Goal: Contribute content

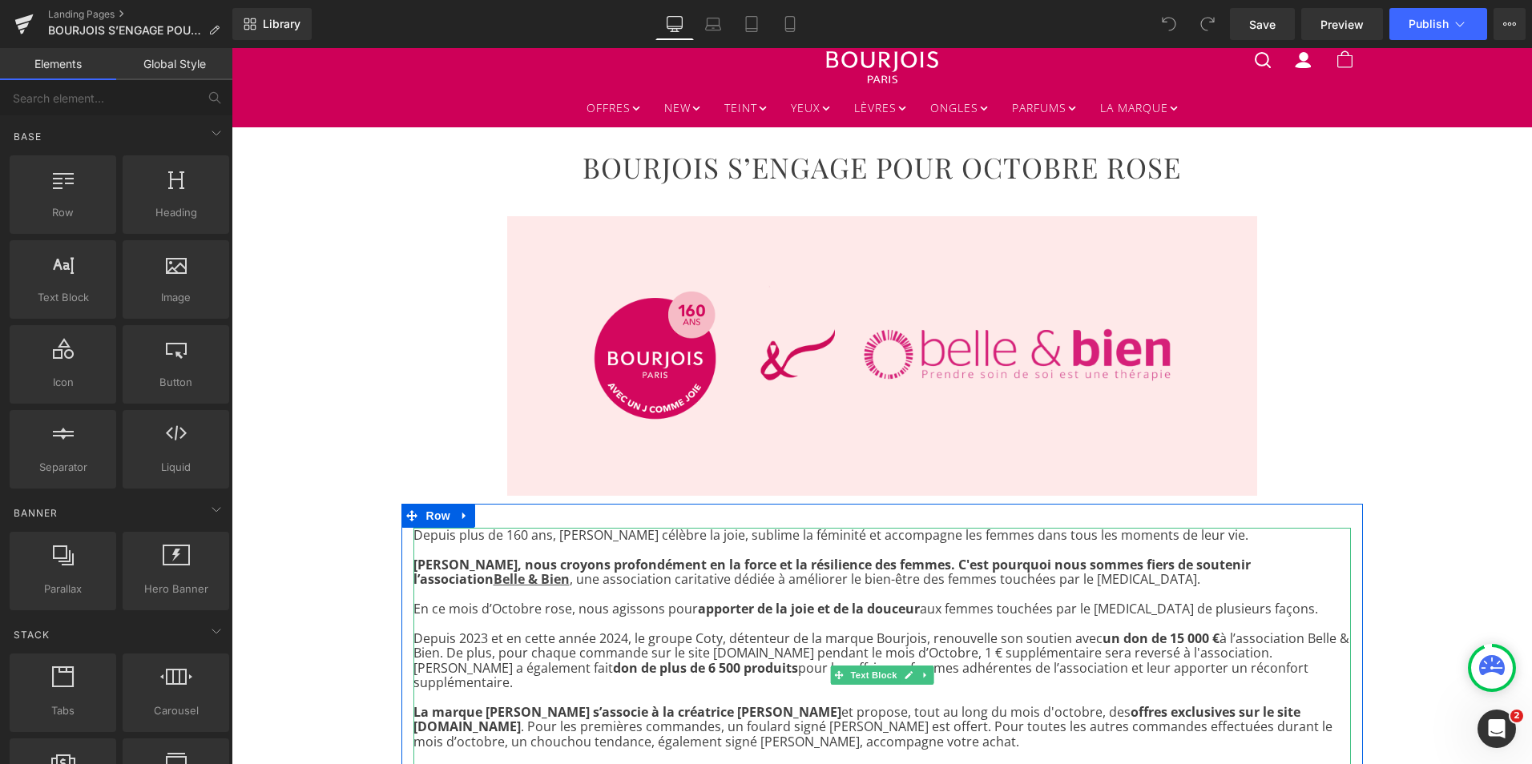
scroll to position [44, 0]
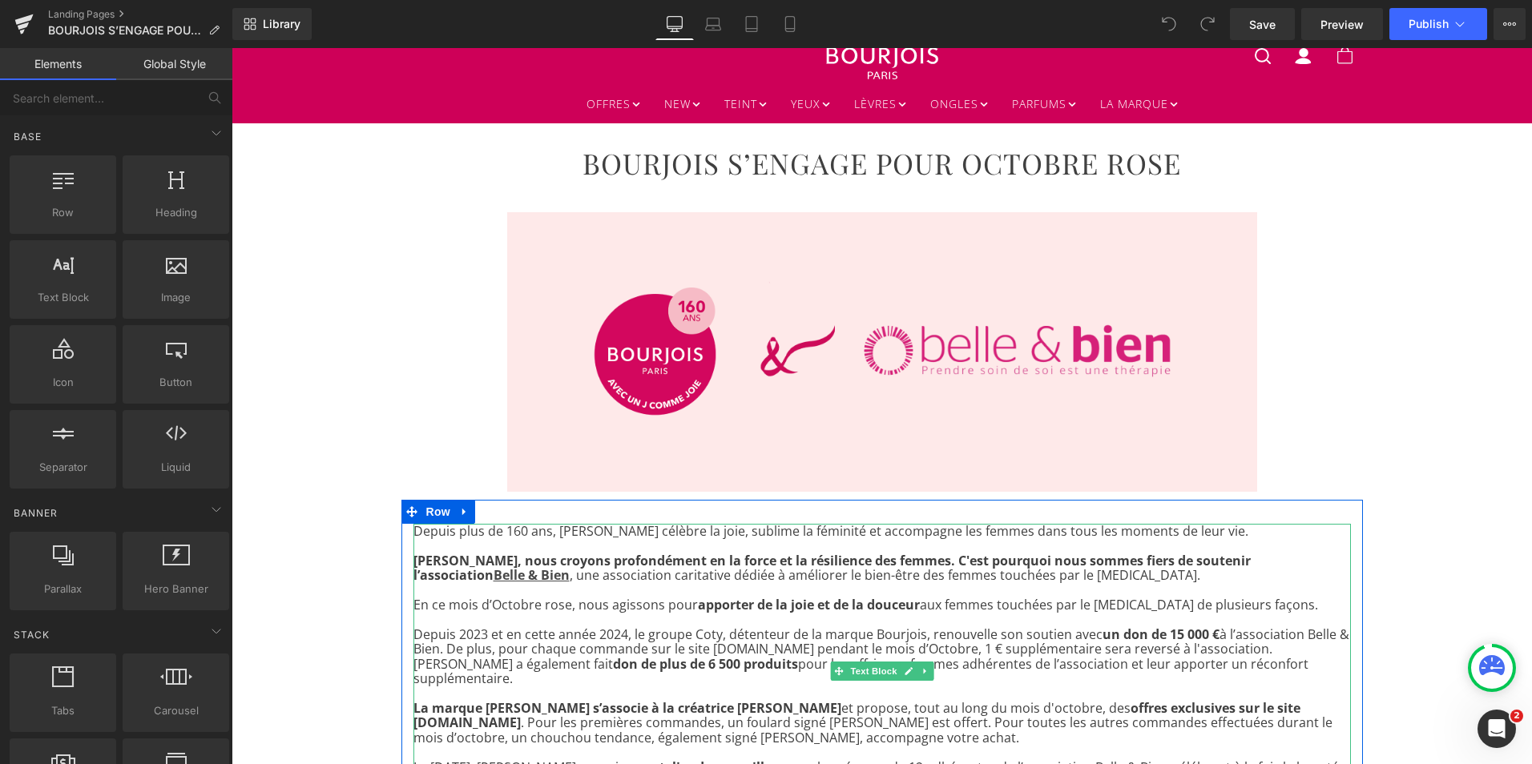
click at [1232, 565] on span "[PERSON_NAME], nous croyons profondément en la force et la résilience des femme…" at bounding box center [831, 568] width 837 height 32
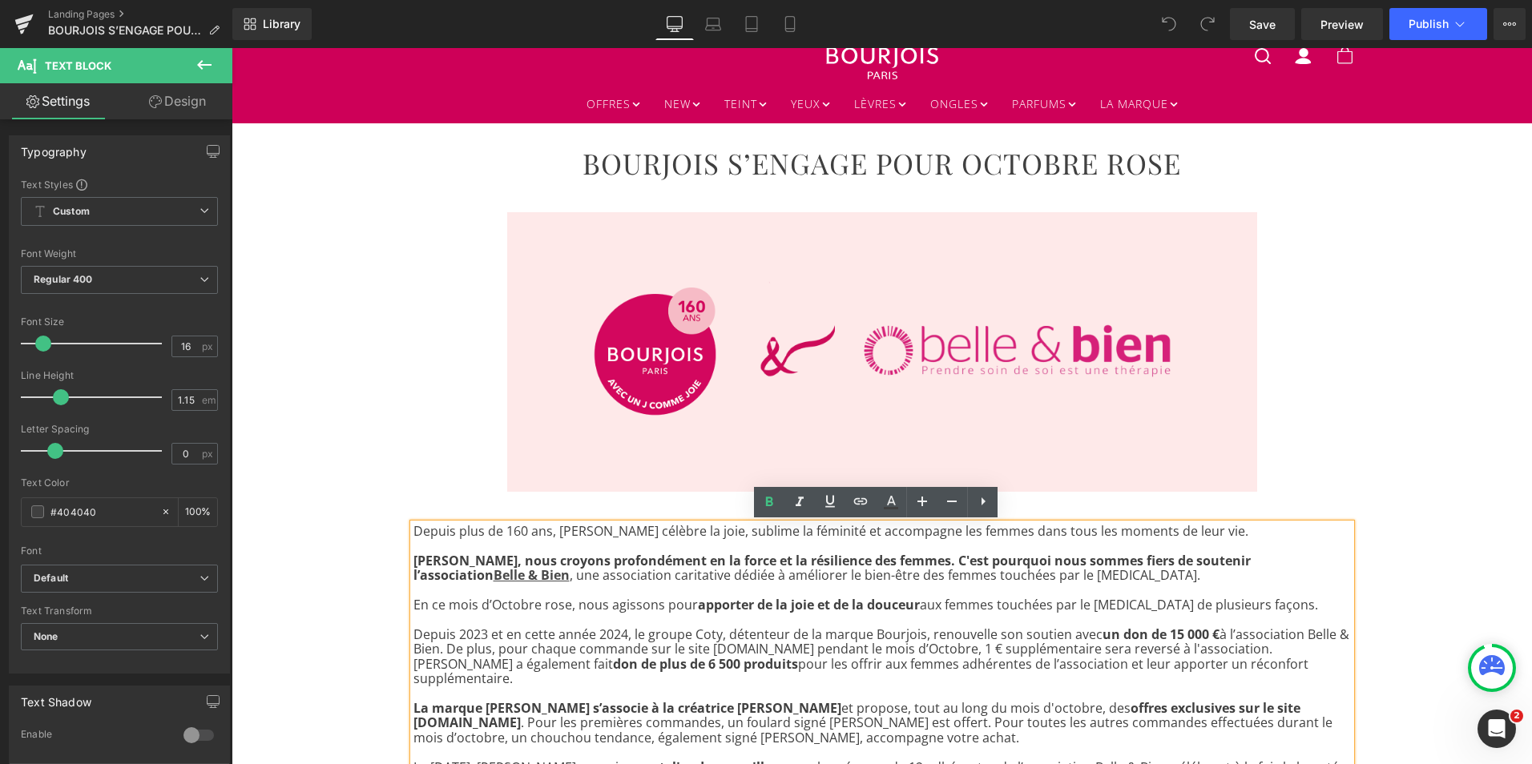
click at [1230, 560] on span "[PERSON_NAME], nous croyons profondément en la force et la résilience des femme…" at bounding box center [831, 568] width 837 height 32
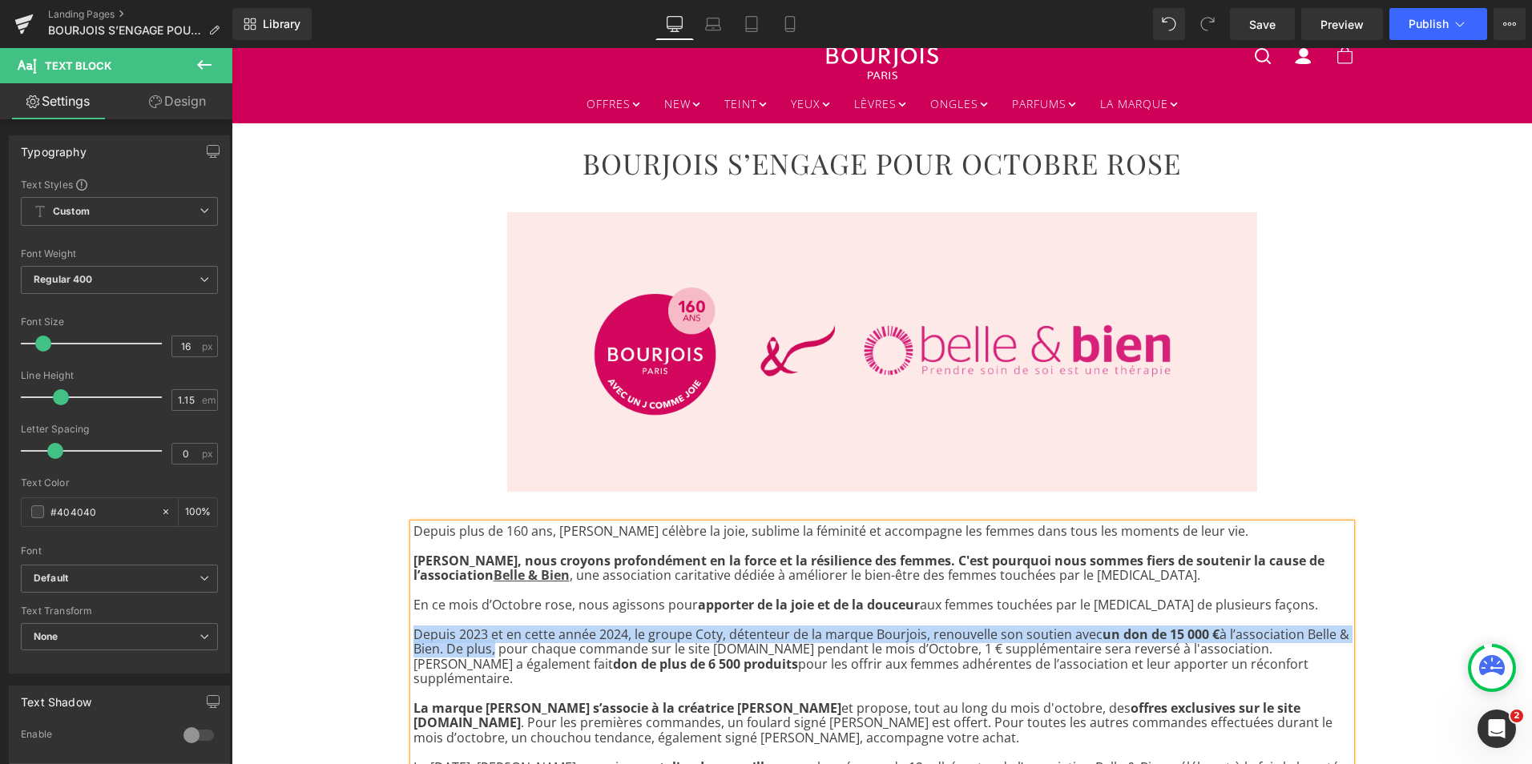
drag, startPoint x: 485, startPoint y: 652, endPoint x: 409, endPoint y: 634, distance: 77.5
click at [413, 634] on p "Depuis 2023 et en cette année 2024, le groupe Coty, détenteur de la marque Bour…" at bounding box center [881, 656] width 937 height 59
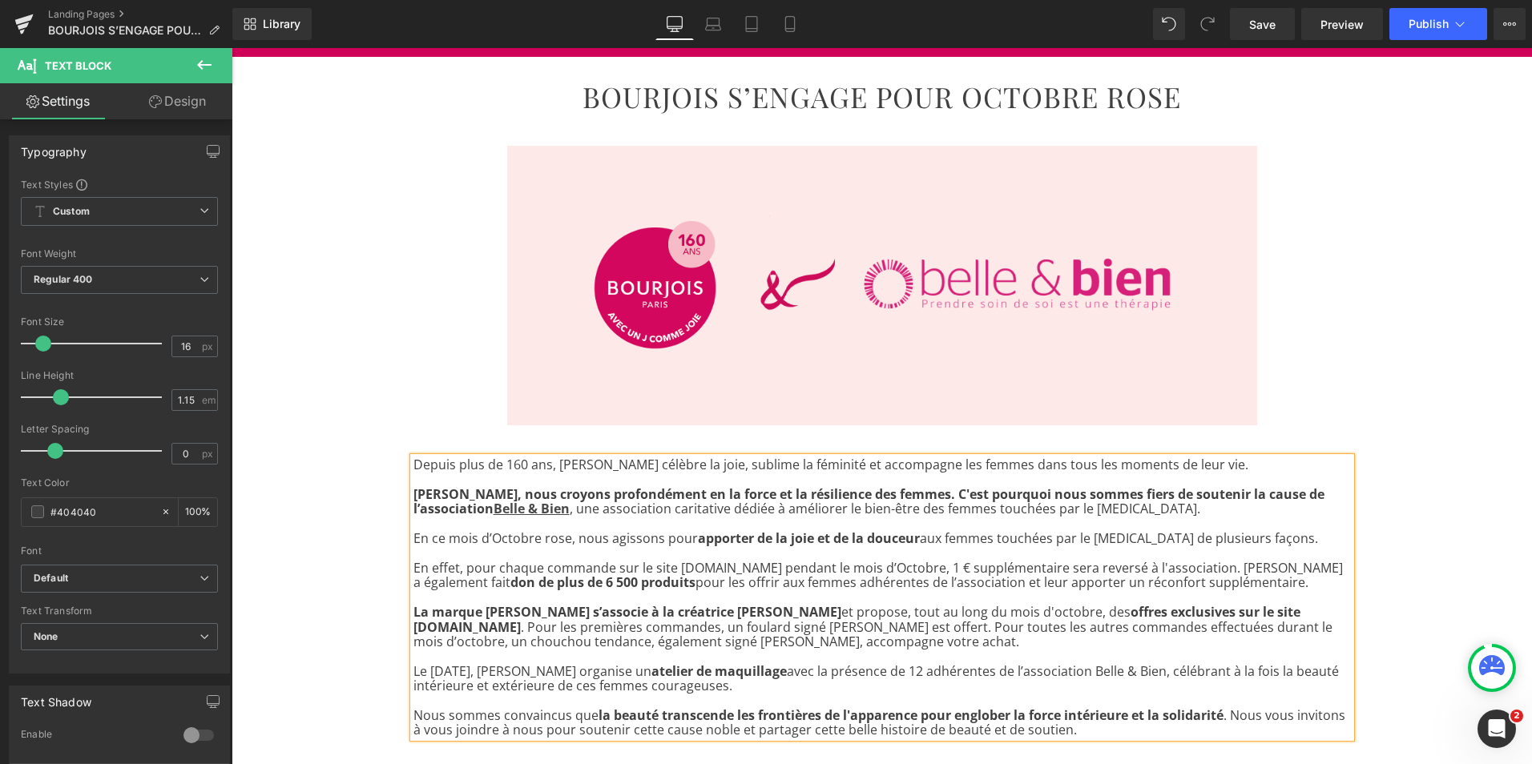
scroll to position [111, 0]
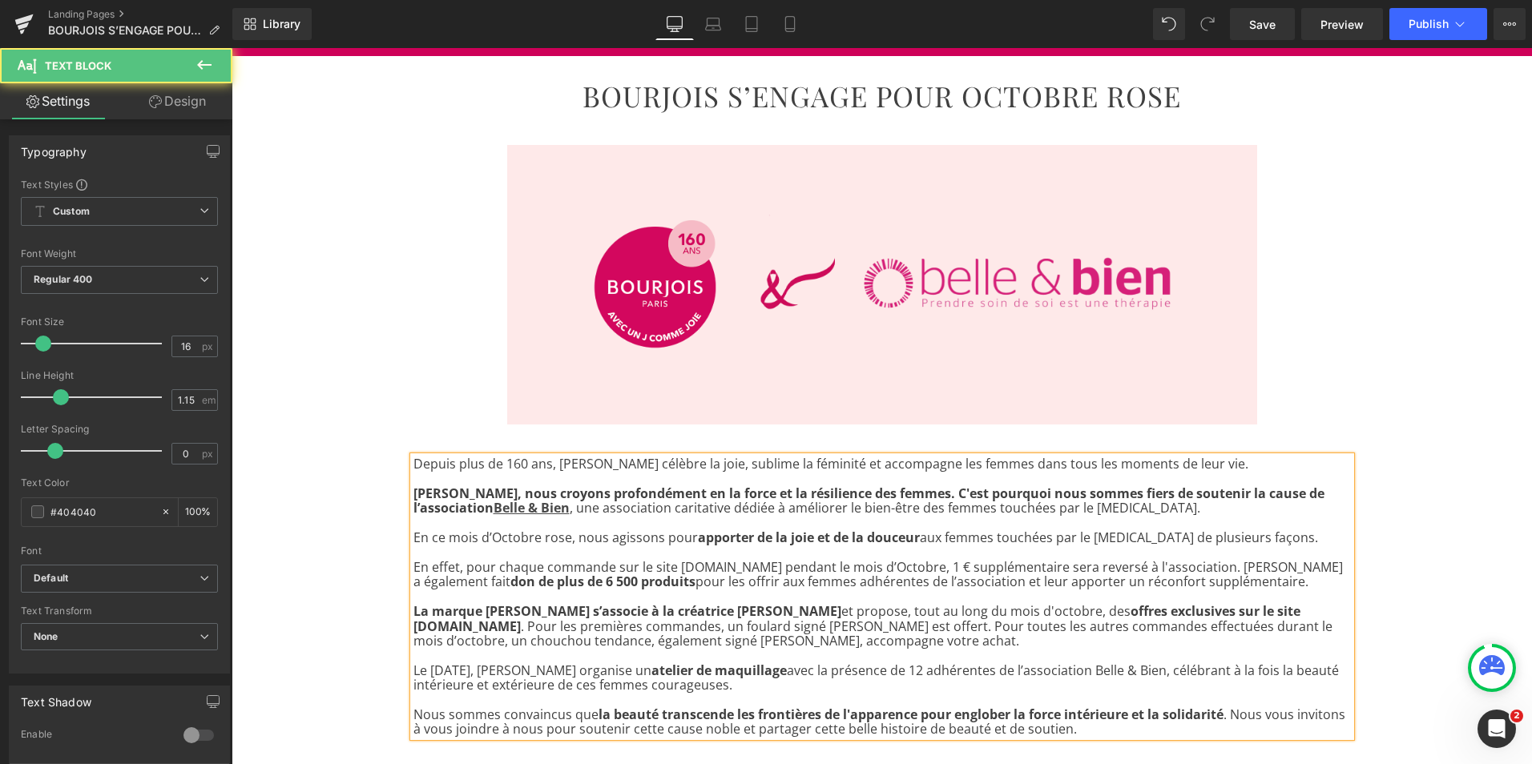
click at [534, 585] on span "don de plus de 6 500 produits" at bounding box center [602, 582] width 185 height 18
click at [590, 584] on span "don de plus de 5 600 produits" at bounding box center [602, 582] width 185 height 18
click at [598, 582] on p "En effet, pour chaque commande sur le site [DOMAIN_NAME] pendant le mois d’Octo…" at bounding box center [881, 575] width 937 height 30
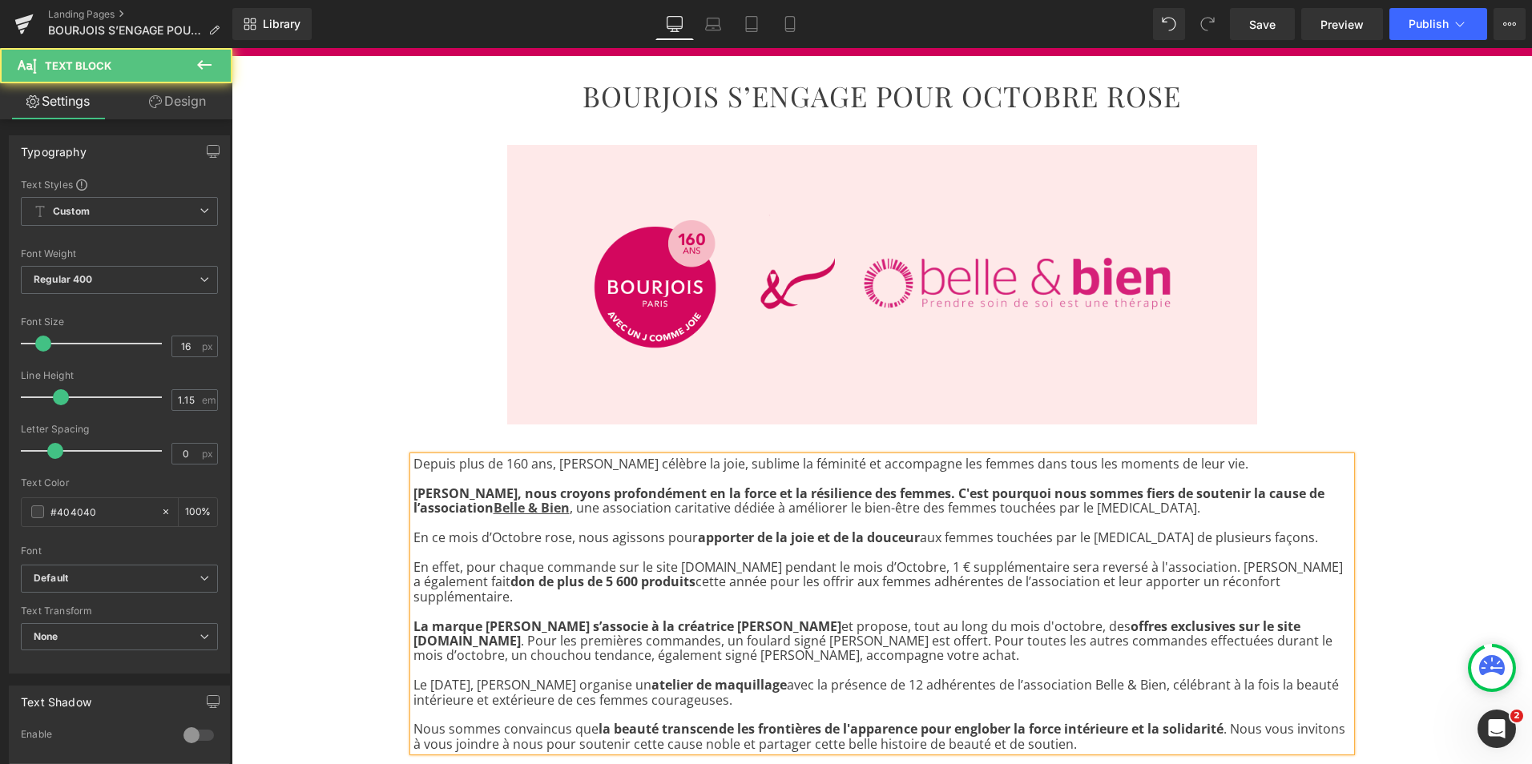
click at [605, 618] on span "La marque [PERSON_NAME] s’associe à la créatrice [PERSON_NAME]" at bounding box center [627, 627] width 428 height 18
click at [828, 619] on p "La marque [PERSON_NAME] s’associe à Soi Paris la créatrice [PERSON_NAME] et pro…" at bounding box center [881, 641] width 937 height 44
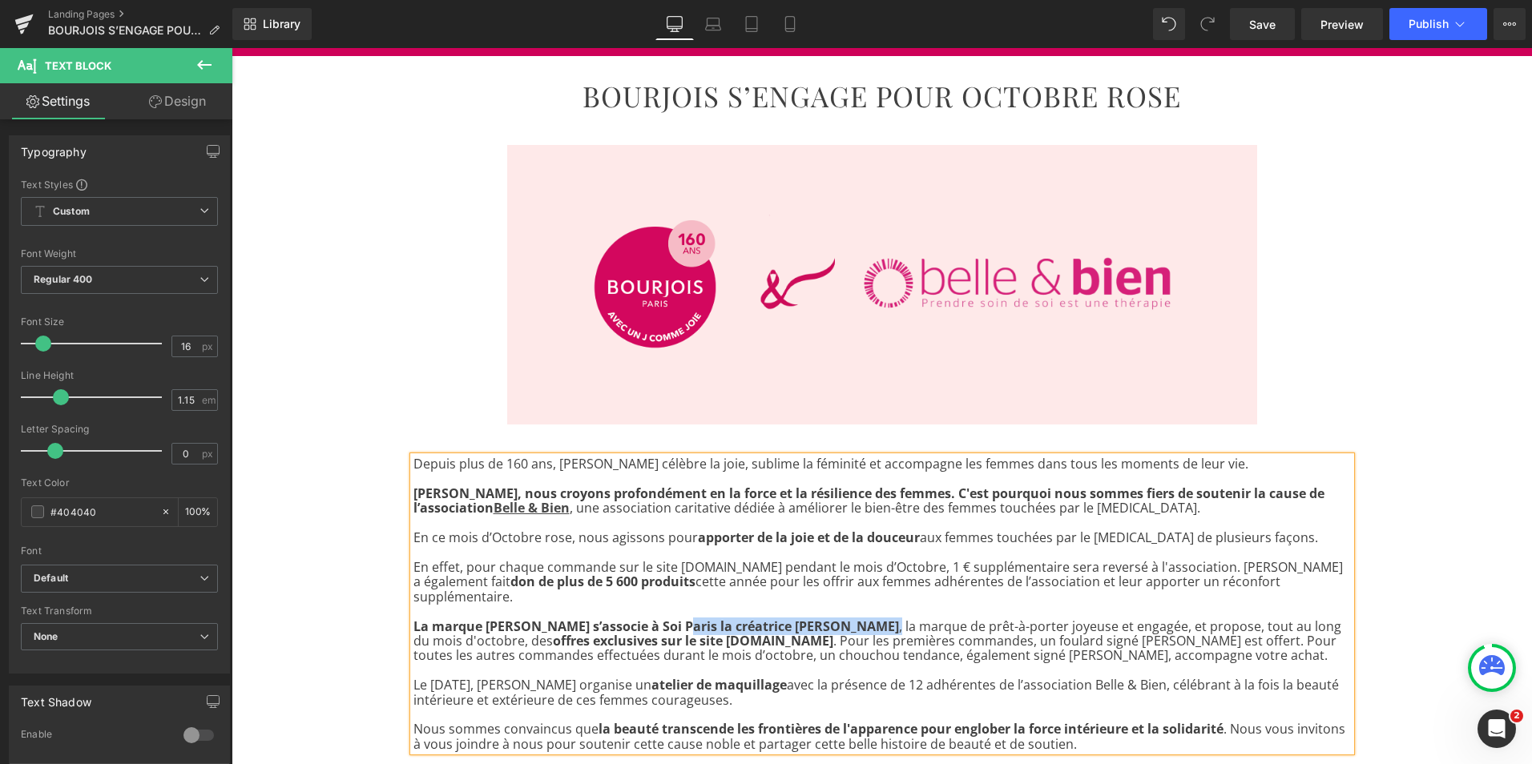
drag, startPoint x: 827, startPoint y: 615, endPoint x: 664, endPoint y: 606, distance: 162.8
click at [664, 619] on p "La marque [PERSON_NAME] s’associe à Soi Paris la créatrice [PERSON_NAME] , la m…" at bounding box center [881, 641] width 937 height 44
drag, startPoint x: 919, startPoint y: 628, endPoint x: 864, endPoint y: 629, distance: 55.3
click at [864, 629] on p "La marque [PERSON_NAME] s’associe à Soi Paris , la marque de prêt-à-porter joye…" at bounding box center [881, 641] width 937 height 44
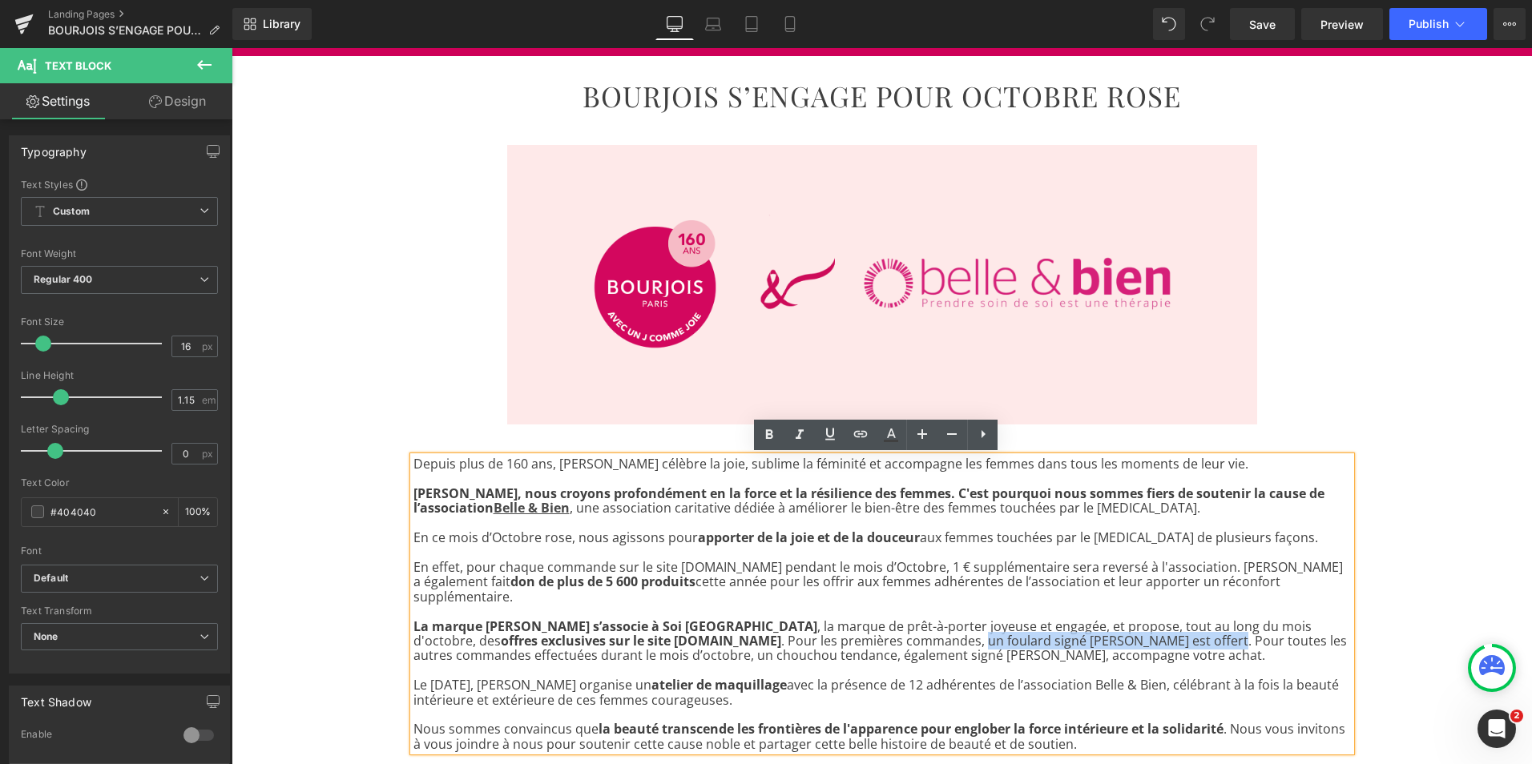
drag, startPoint x: 981, startPoint y: 623, endPoint x: 744, endPoint y: 629, distance: 236.4
click at [744, 629] on p "La marque [PERSON_NAME] s’associe à Soi Paris , la marque de prêt-à-porter joye…" at bounding box center [881, 641] width 937 height 44
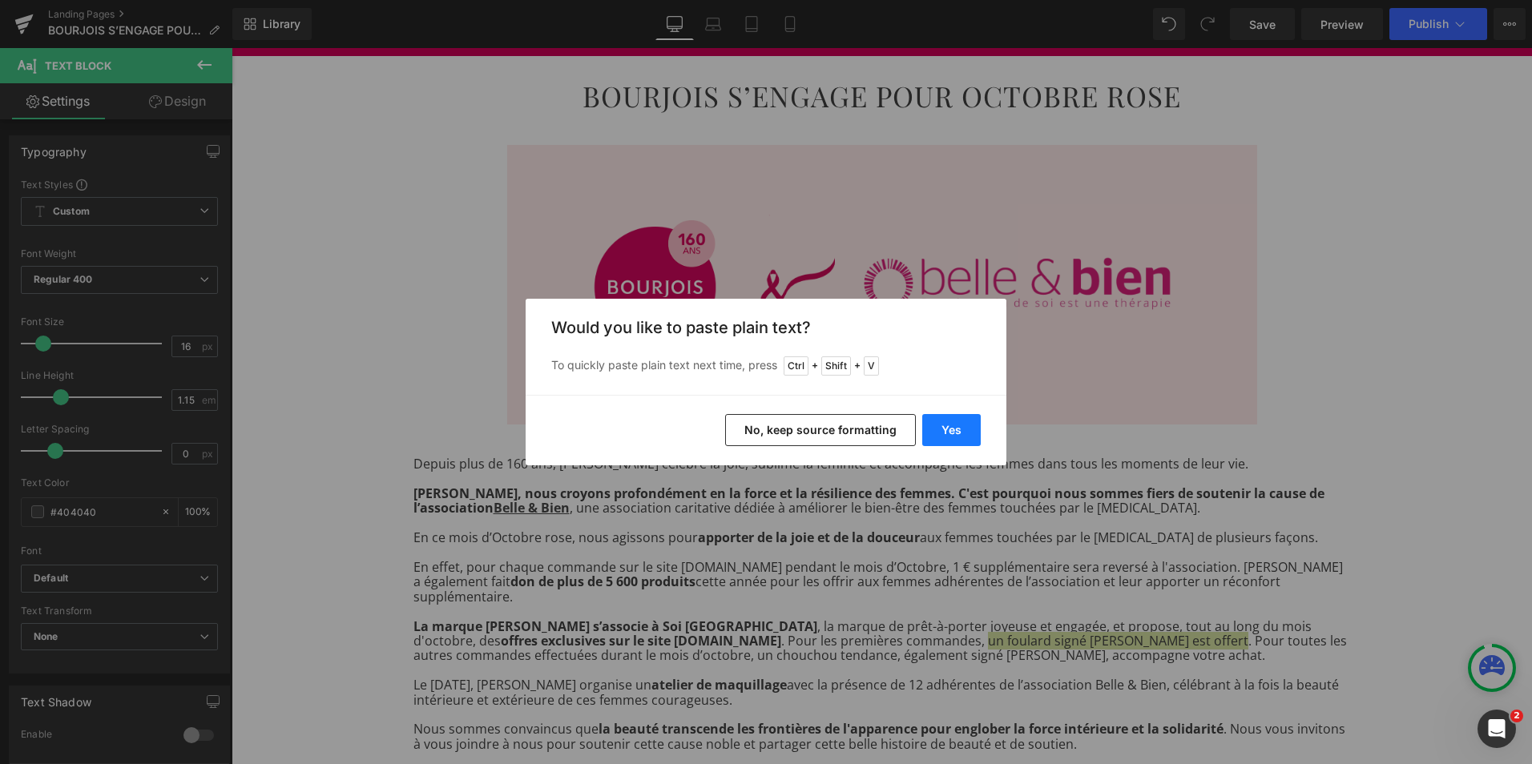
click at [952, 433] on button "Yes" at bounding box center [951, 430] width 58 height 32
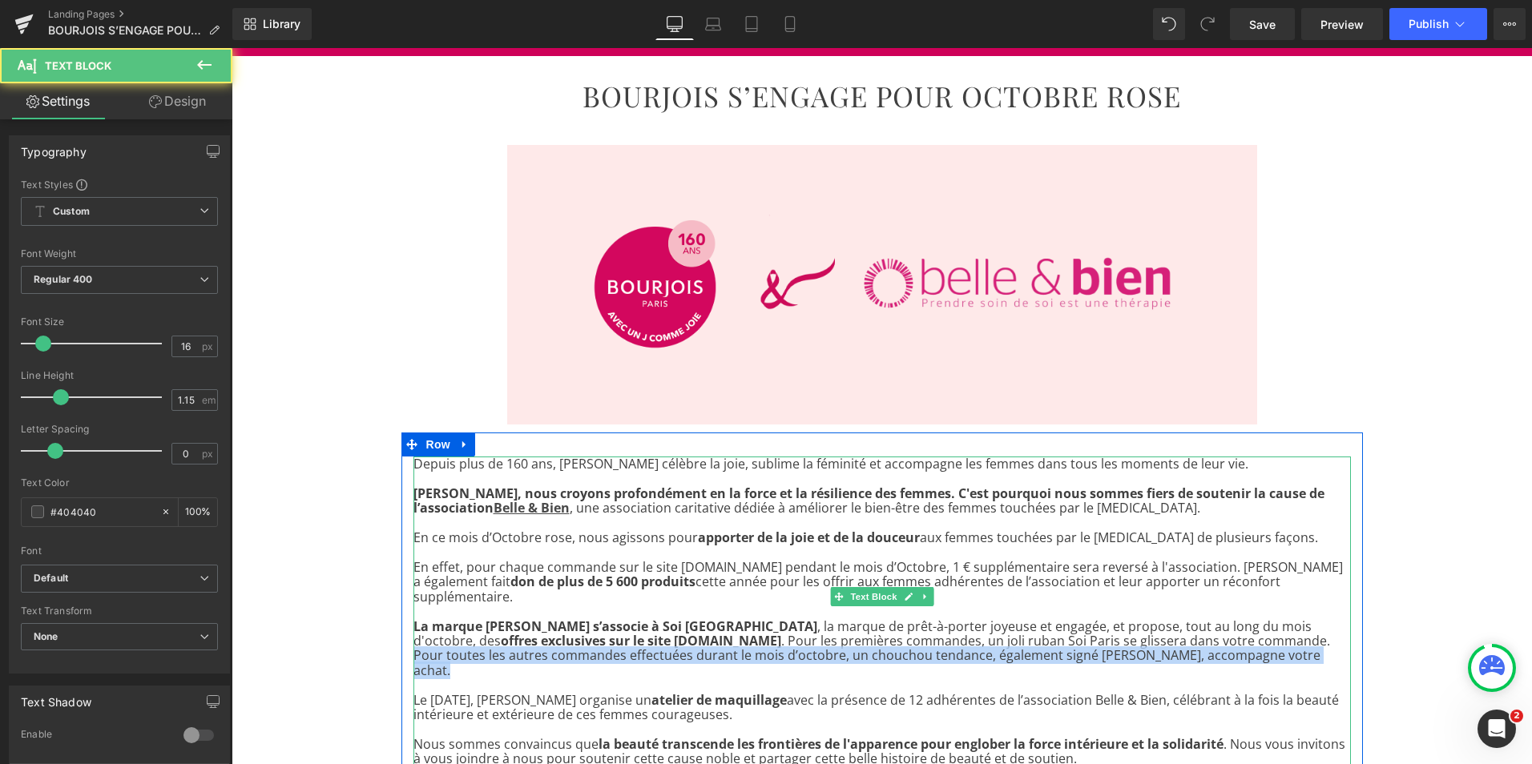
drag, startPoint x: 1083, startPoint y: 628, endPoint x: 1110, endPoint y: 640, distance: 29.8
click at [1110, 640] on p "La marque [PERSON_NAME] s’associe à Soi Paris , la marque de prêt-à-porter joye…" at bounding box center [881, 648] width 937 height 59
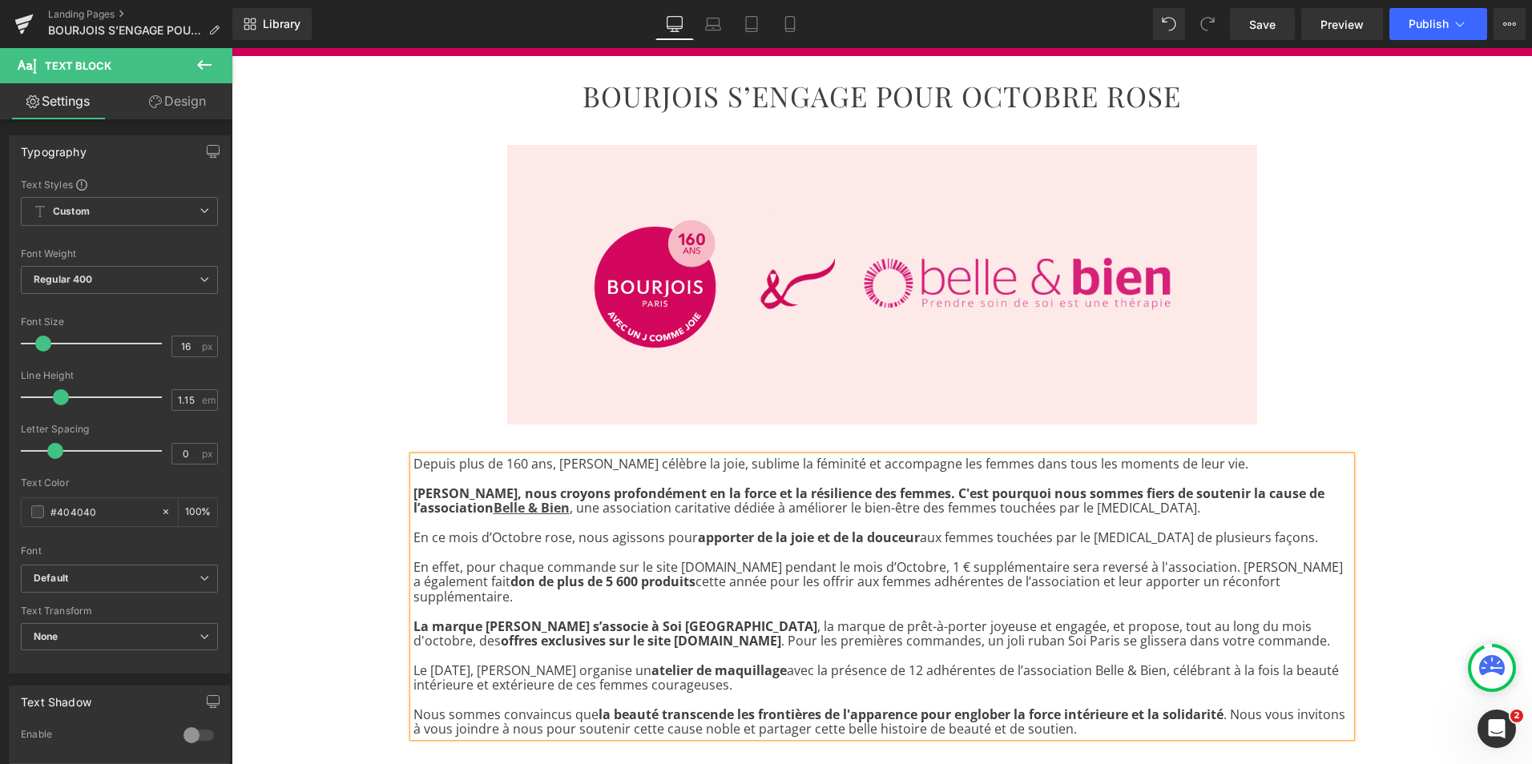
click at [586, 663] on p "Le [DATE], [PERSON_NAME] organise un atelier de maquillage avec la présence de …" at bounding box center [881, 678] width 937 height 30
click at [647, 663] on p "Le [DATE], [PERSON_NAME] a organise un atelier de maquillage avec la présence d…" at bounding box center [881, 678] width 937 height 30
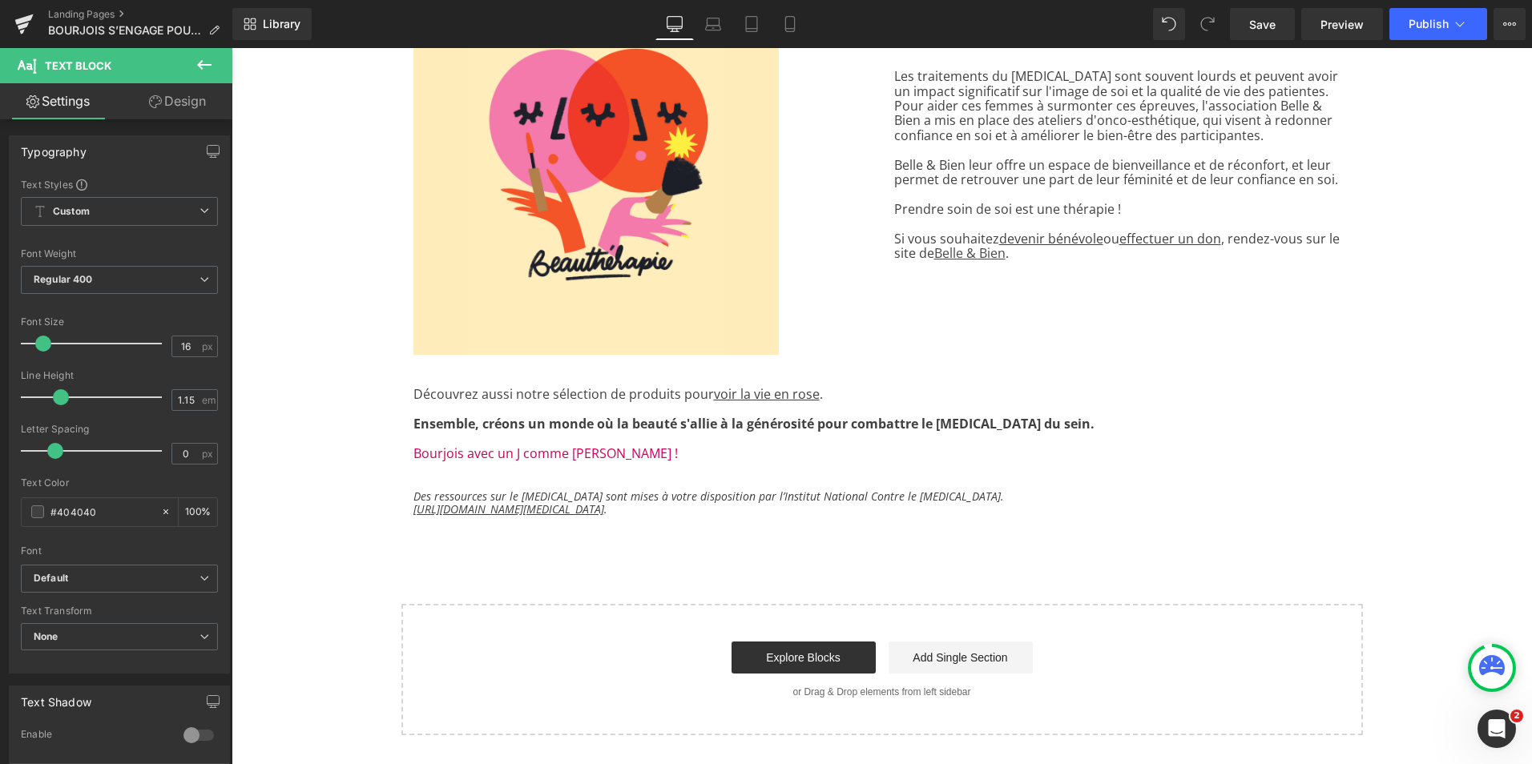
scroll to position [2343, 0]
click at [1267, 30] on span "Save" at bounding box center [1262, 24] width 26 height 17
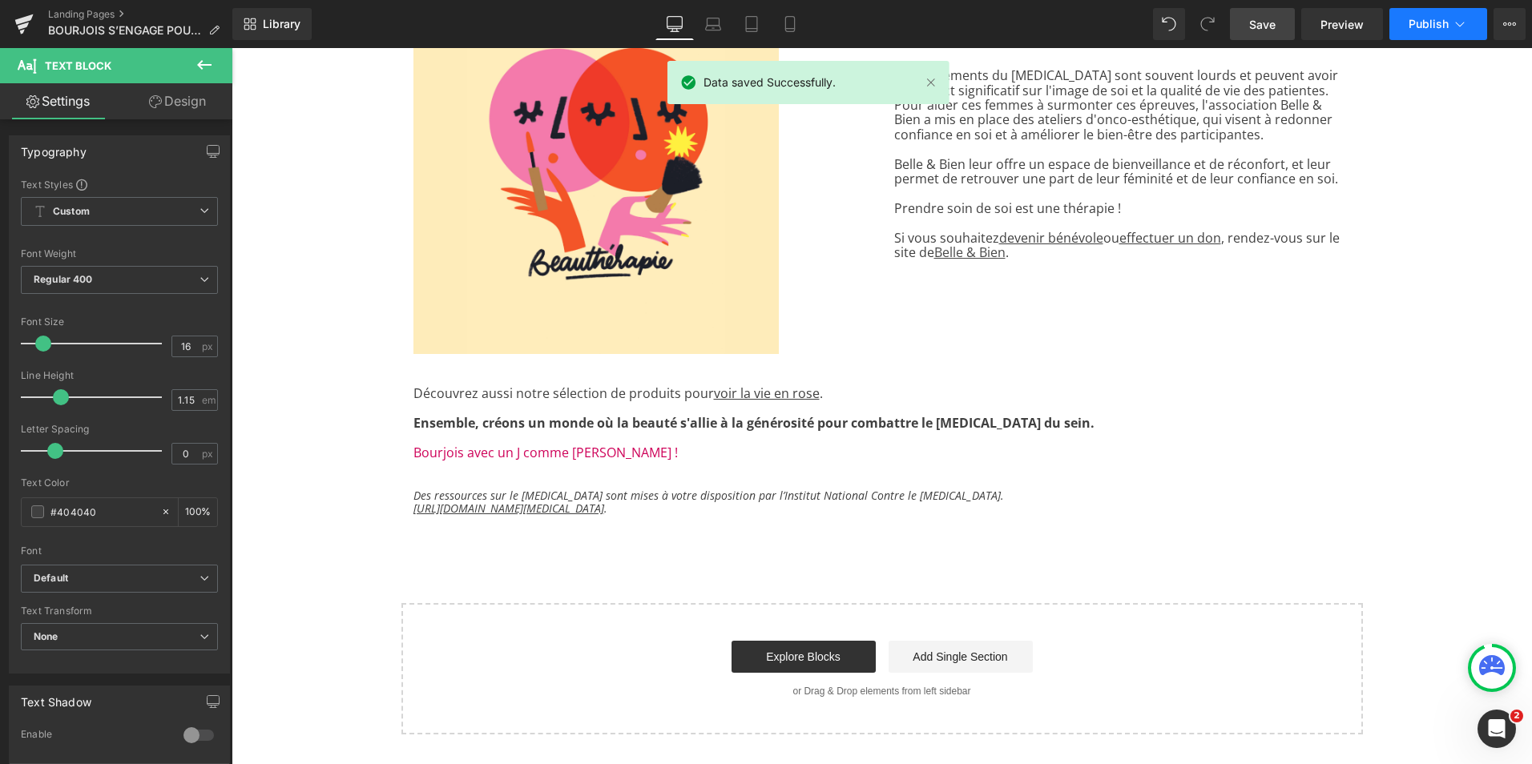
click at [1424, 27] on span "Publish" at bounding box center [1428, 24] width 40 height 13
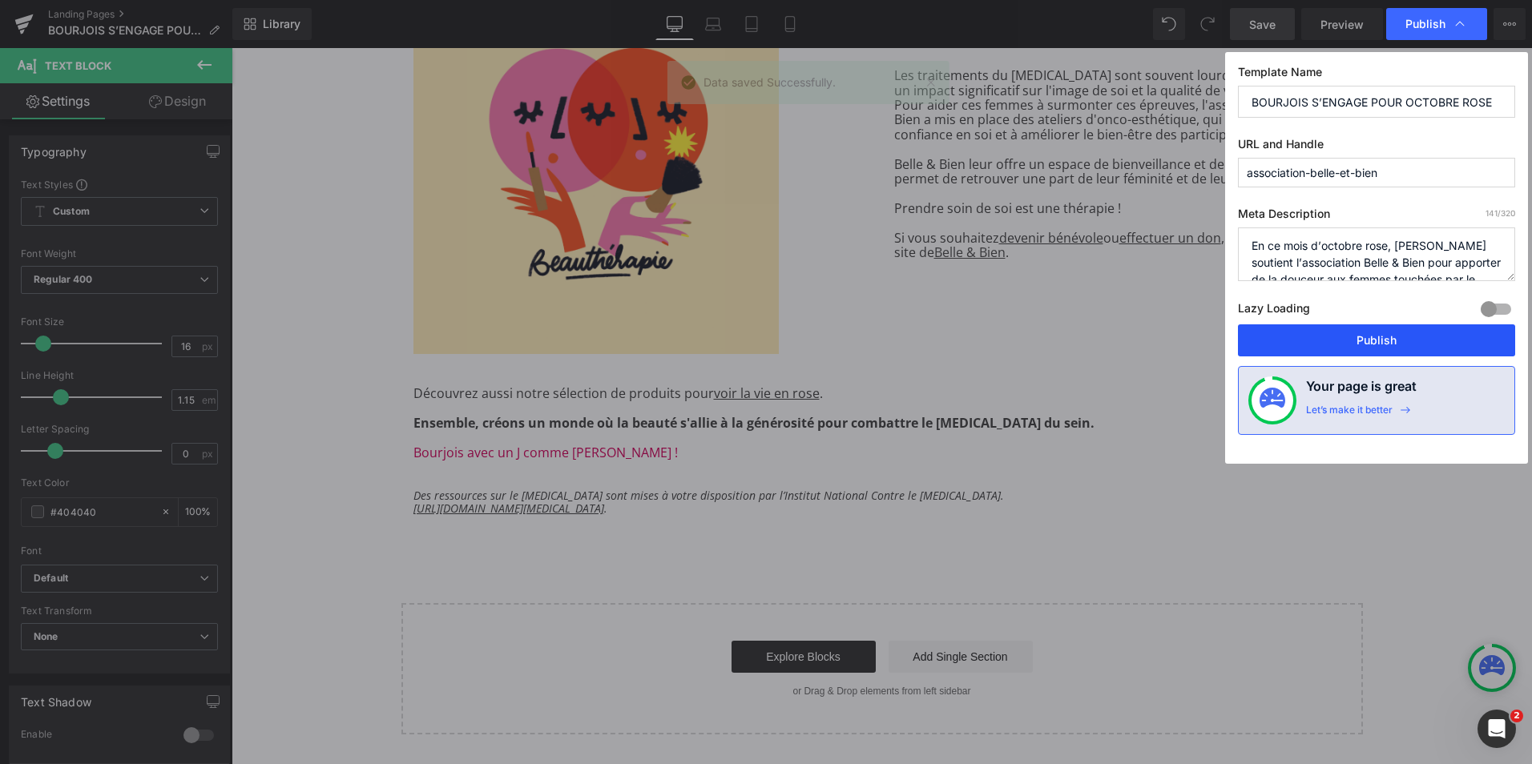
click at [1341, 341] on button "Publish" at bounding box center [1376, 340] width 277 height 32
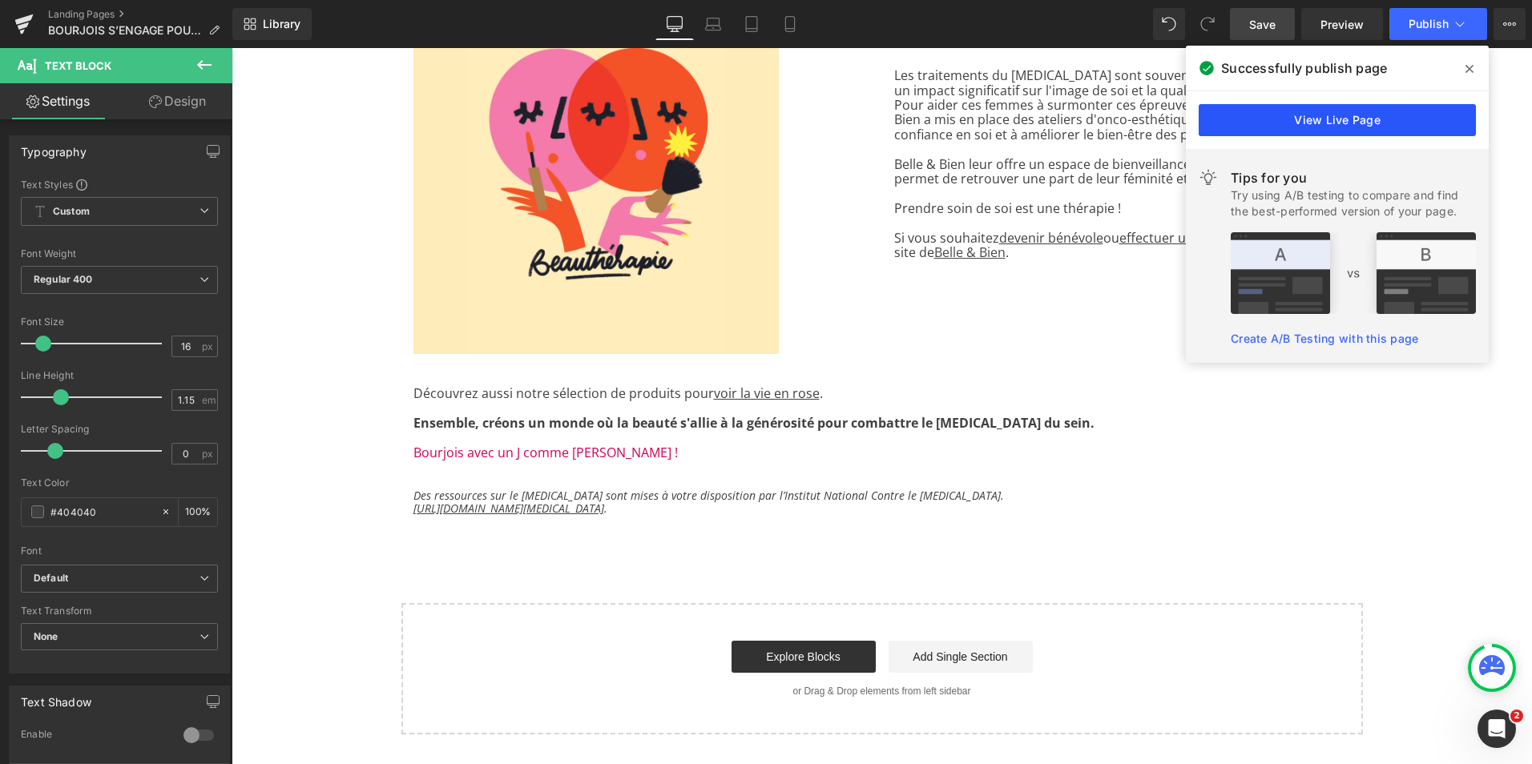
click at [1316, 116] on link "View Live Page" at bounding box center [1337, 120] width 277 height 32
